Goal: Information Seeking & Learning: Learn about a topic

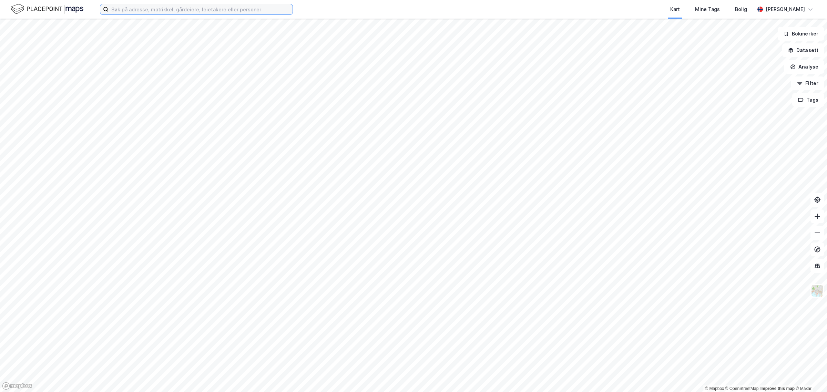
click at [207, 3] on div "Kart Mine Tags [PERSON_NAME]" at bounding box center [413, 9] width 827 height 19
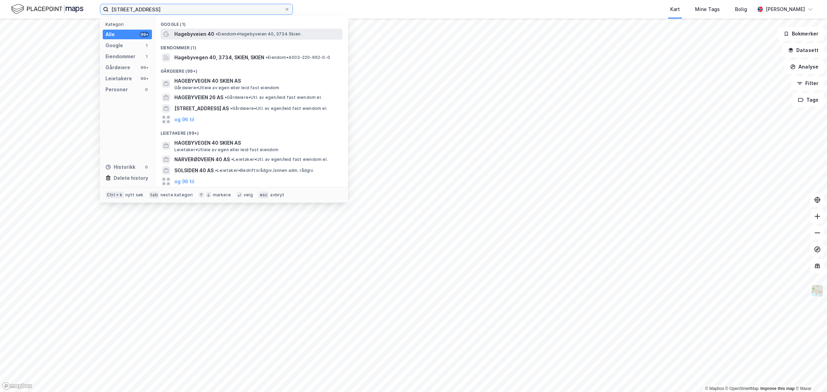
type input "[STREET_ADDRESS]"
click at [186, 33] on span "Hagebyveien 40" at bounding box center [194, 34] width 40 height 8
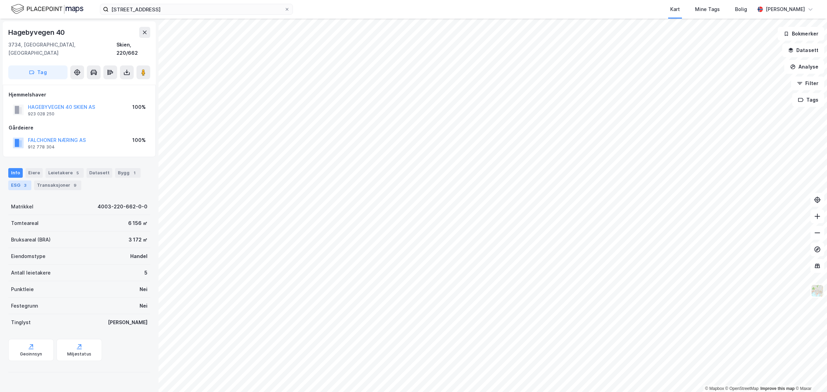
click at [16, 181] on div "ESG 3" at bounding box center [19, 186] width 23 height 10
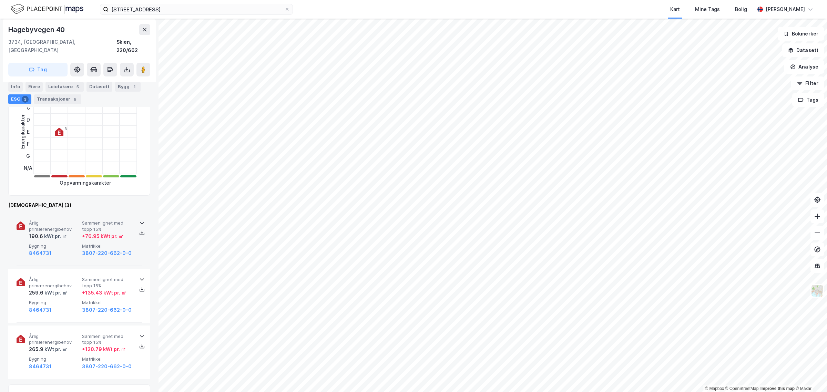
scroll to position [158, 0]
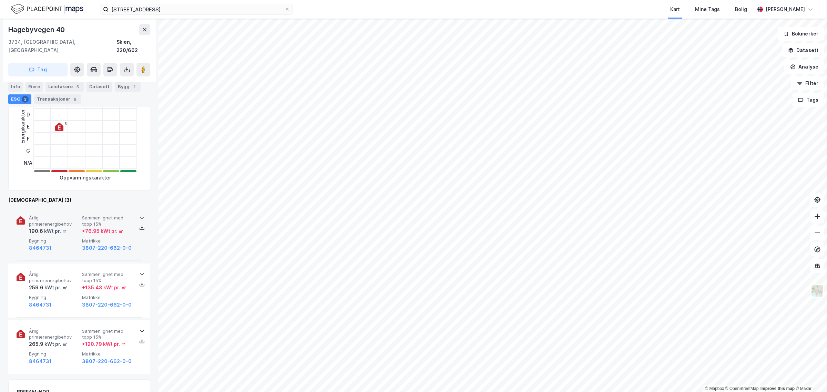
click at [136, 215] on div at bounding box center [141, 218] width 11 height 6
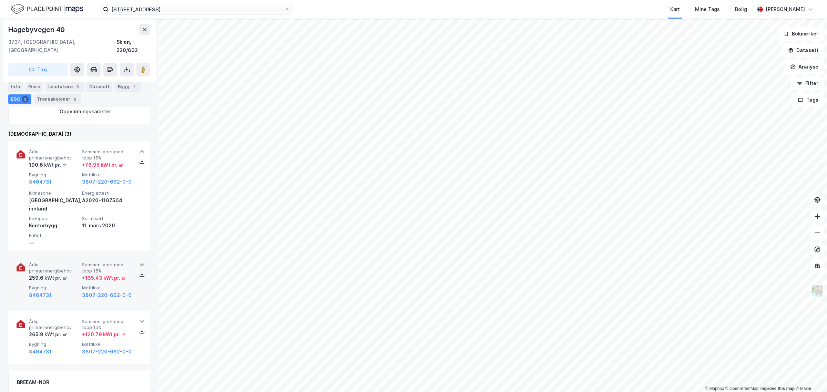
scroll to position [229, 0]
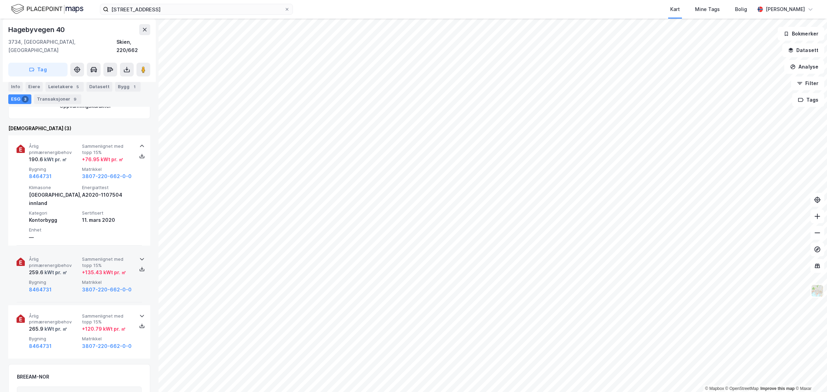
click at [141, 256] on icon at bounding box center [142, 259] width 6 height 6
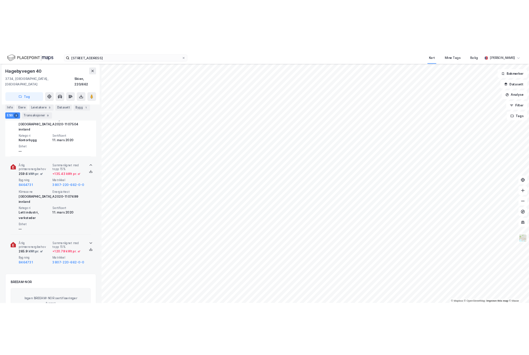
scroll to position [316, 0]
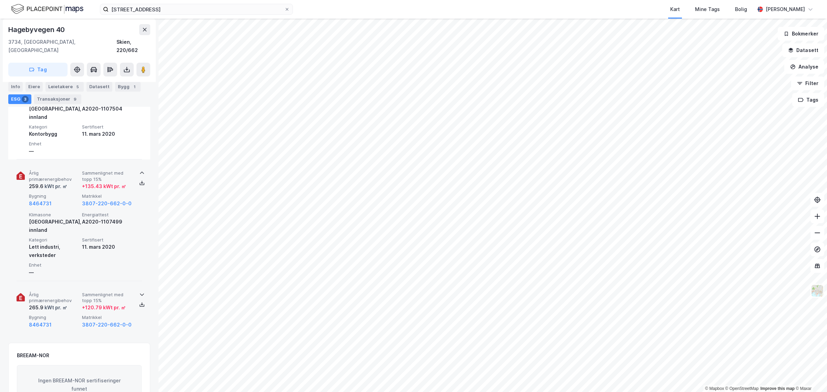
click at [141, 292] on icon at bounding box center [142, 295] width 6 height 6
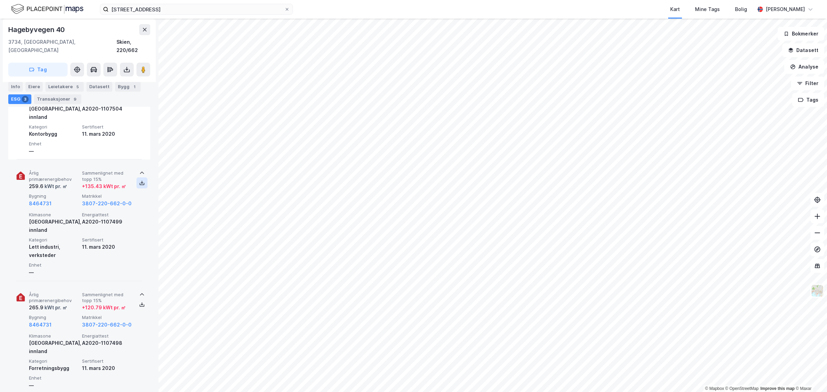
click at [140, 180] on icon at bounding box center [142, 183] width 6 height 6
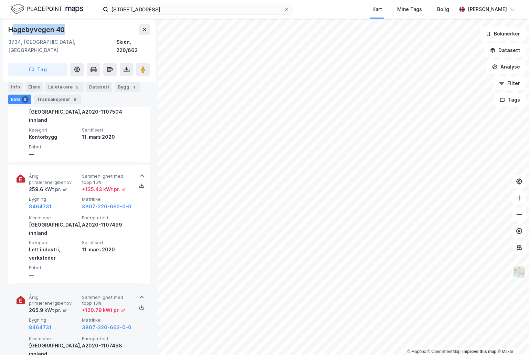
scroll to position [312, 0]
drag, startPoint x: 75, startPoint y: 29, endPoint x: -4, endPoint y: 28, distance: 79.2
click at [0, 28] on html "hagebyvegen 40 Kart Mine Tags Bolig [PERSON_NAME] © Mapbox © OpenStreetMap Impr…" at bounding box center [264, 177] width 529 height 355
copy div "© Mapbox © OpenStreetMap Improve this map © Maxar Hagebyvegen 40"
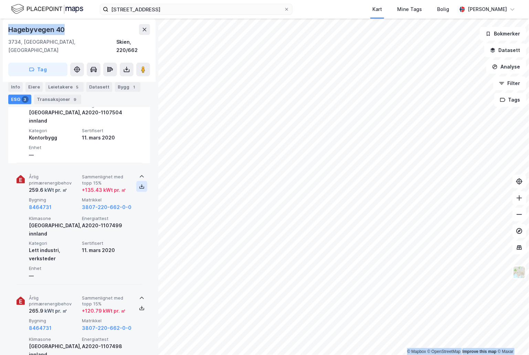
click at [140, 187] on icon at bounding box center [142, 188] width 5 height 2
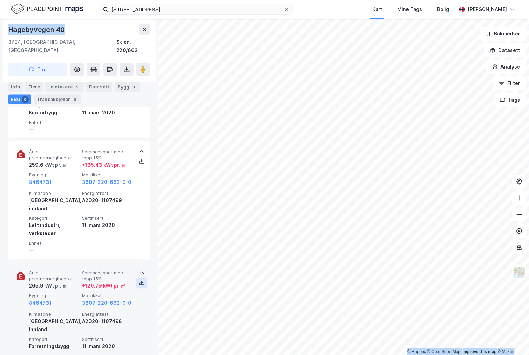
scroll to position [340, 0]
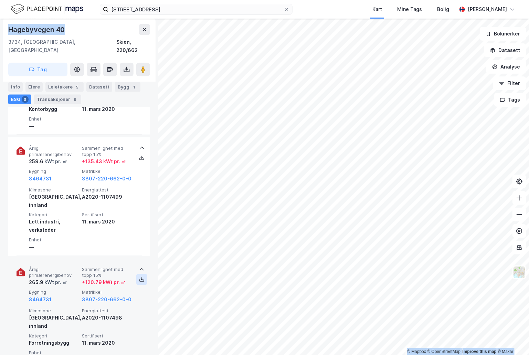
click at [137, 274] on button at bounding box center [141, 279] width 11 height 11
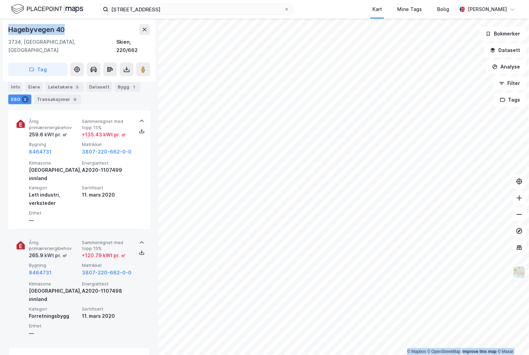
scroll to position [367, 0]
click at [141, 253] on icon at bounding box center [142, 253] width 2 height 1
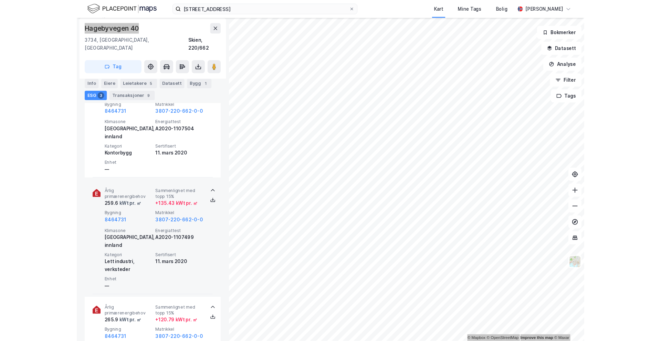
scroll to position [295, 0]
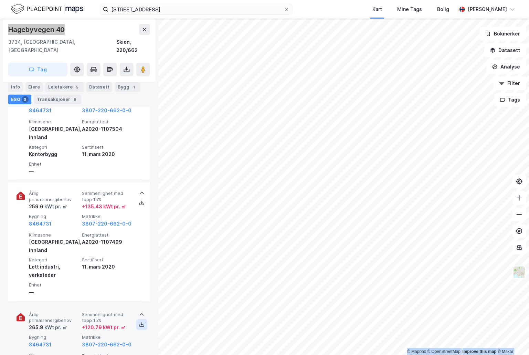
click at [140, 324] on icon at bounding box center [142, 325] width 5 height 2
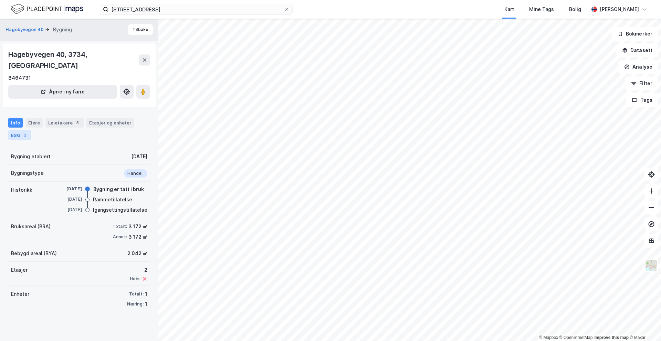
click at [12, 130] on div "ESG 3" at bounding box center [19, 135] width 23 height 10
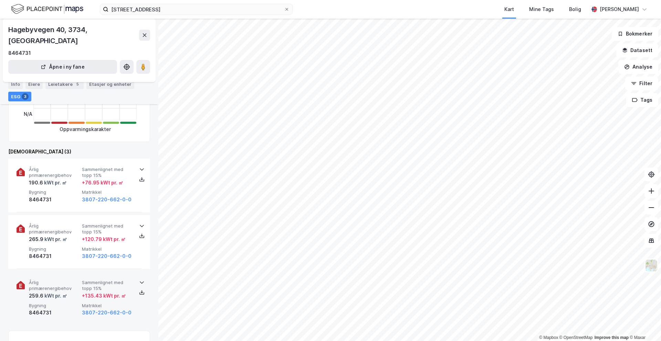
scroll to position [158, 0]
click at [139, 278] on icon at bounding box center [142, 281] width 6 height 6
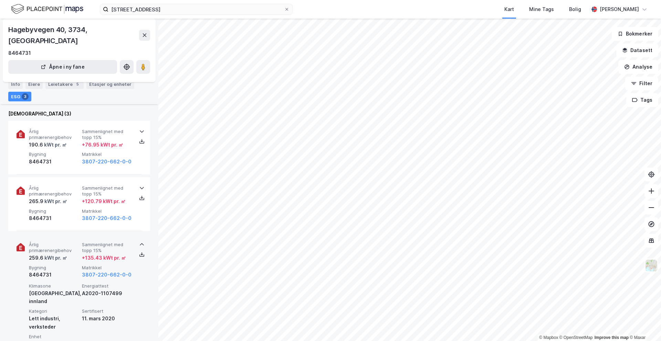
scroll to position [201, 0]
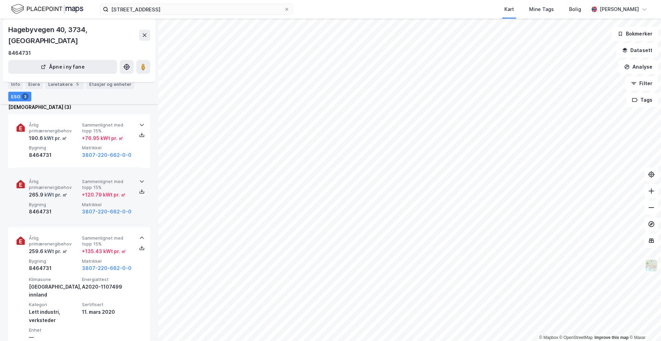
click at [139, 178] on icon at bounding box center [142, 181] width 6 height 6
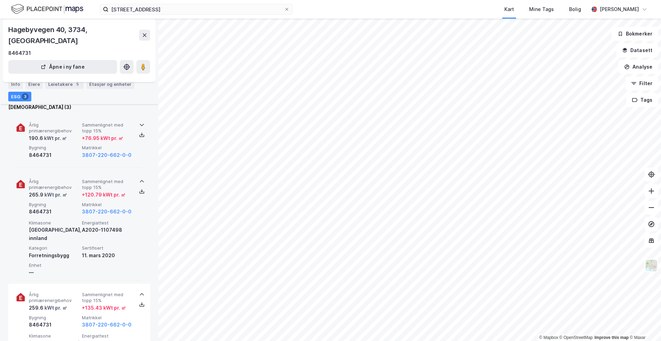
click at [139, 122] on icon at bounding box center [142, 125] width 6 height 6
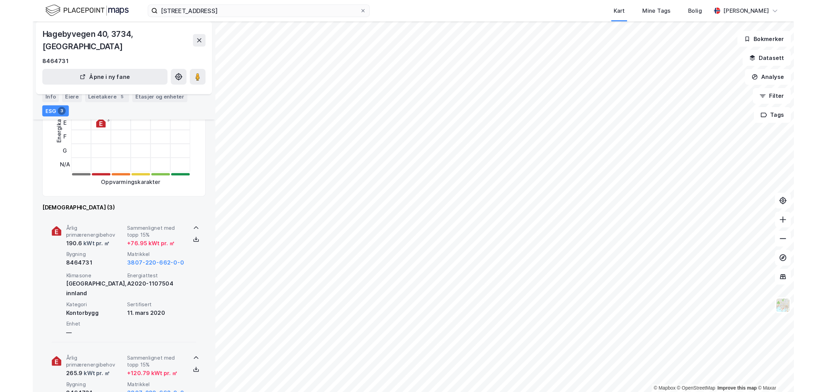
scroll to position [127, 0]
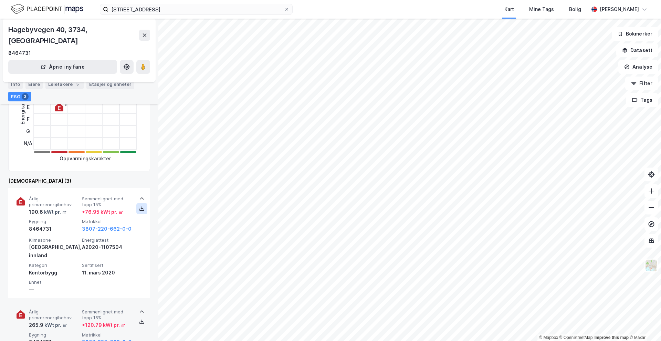
click at [139, 206] on icon at bounding box center [142, 209] width 6 height 6
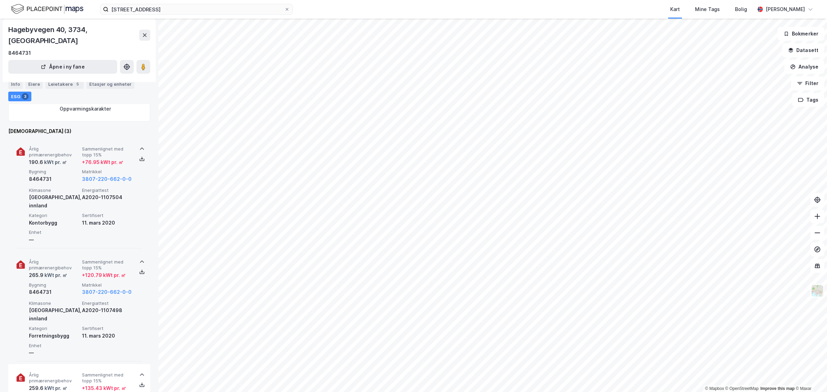
scroll to position [198, 0]
